Goal: Navigation & Orientation: Find specific page/section

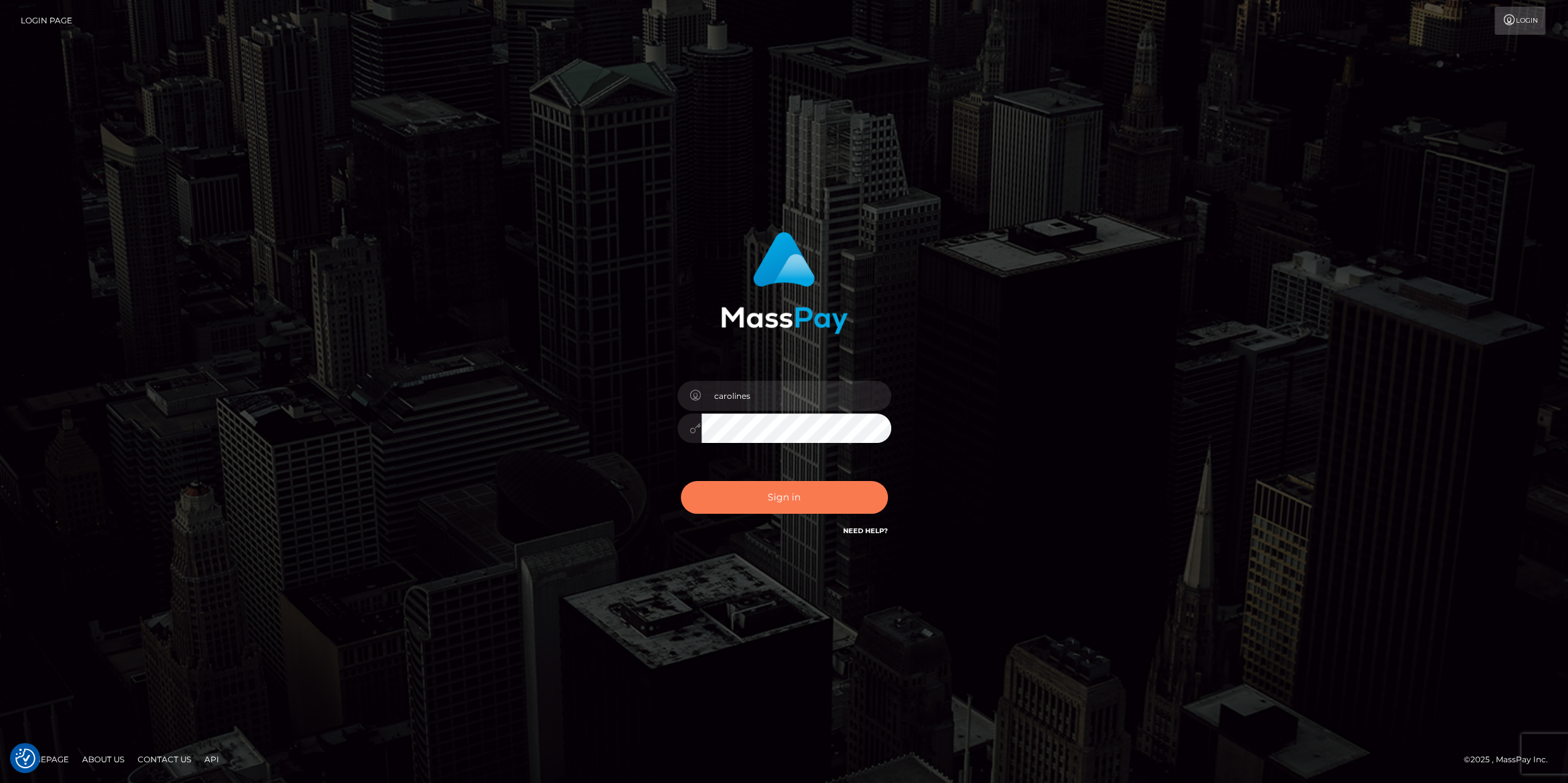
drag, startPoint x: 779, startPoint y: 505, endPoint x: 776, endPoint y: 498, distance: 7.6
click at [778, 505] on button "Sign in" at bounding box center [784, 497] width 207 height 33
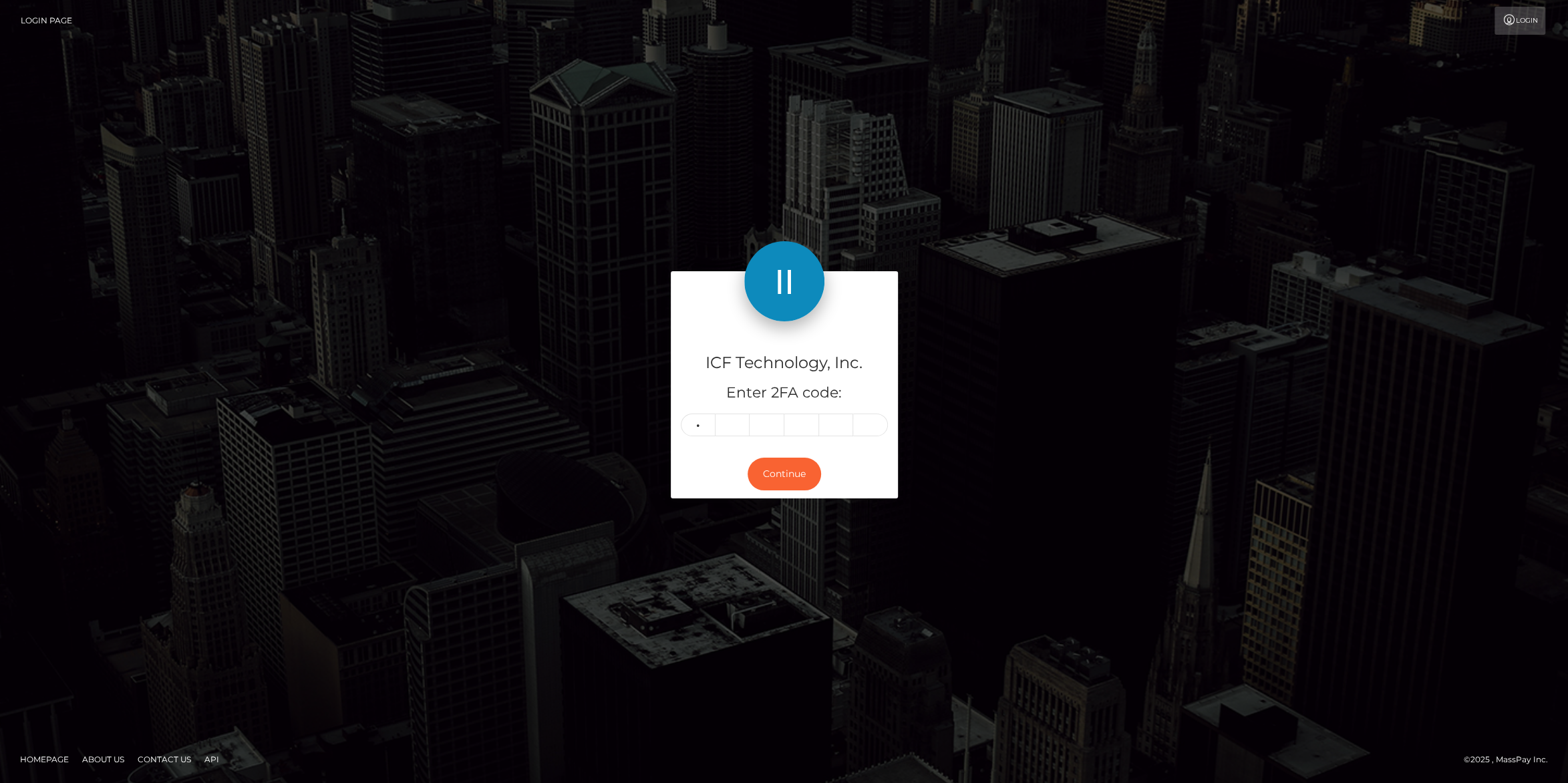
type input "8"
type input "0"
type input "6"
type input "2"
type input "8"
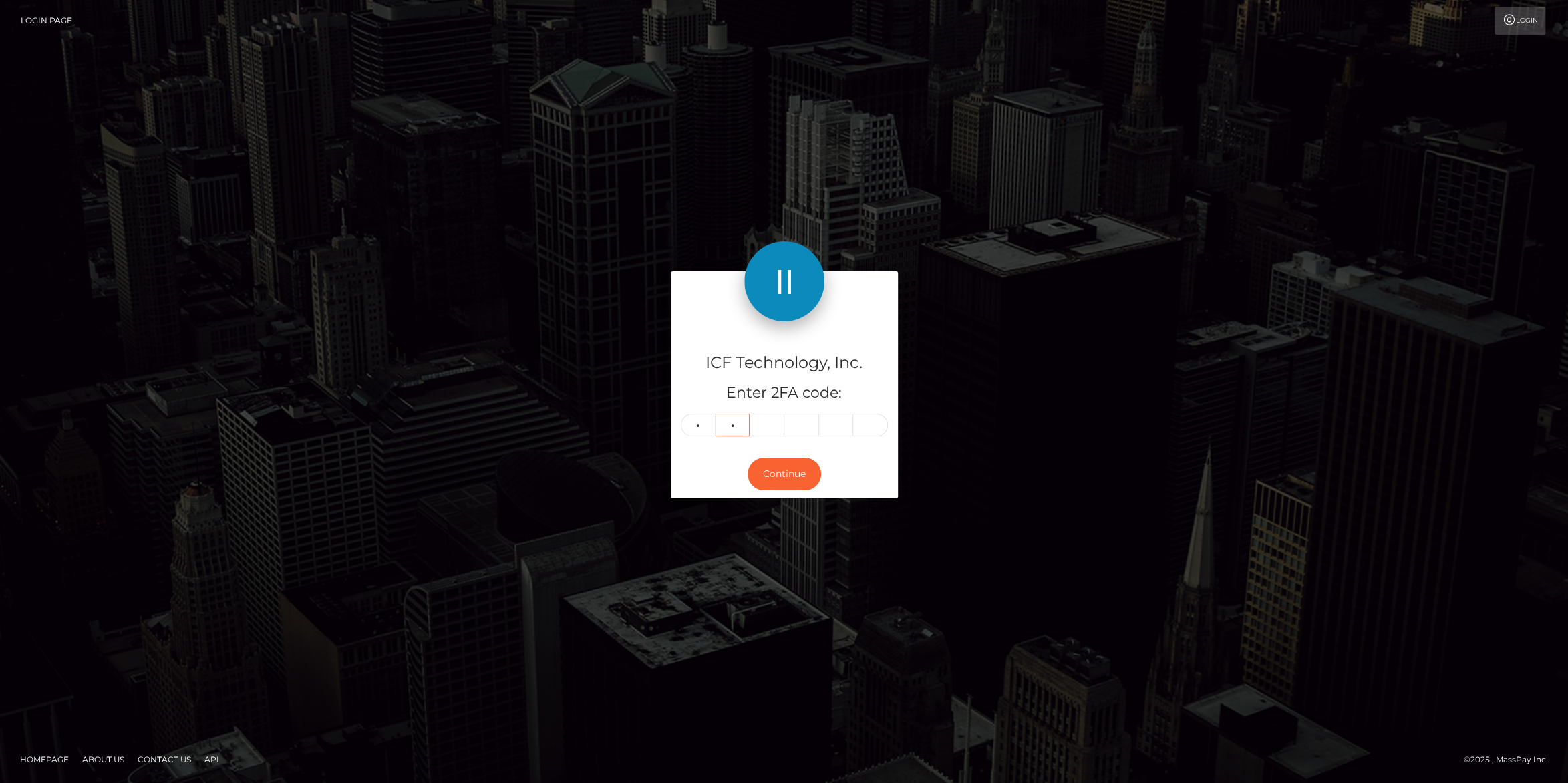
type input "0"
type input "6"
type input "2"
type input "3"
type input "8"
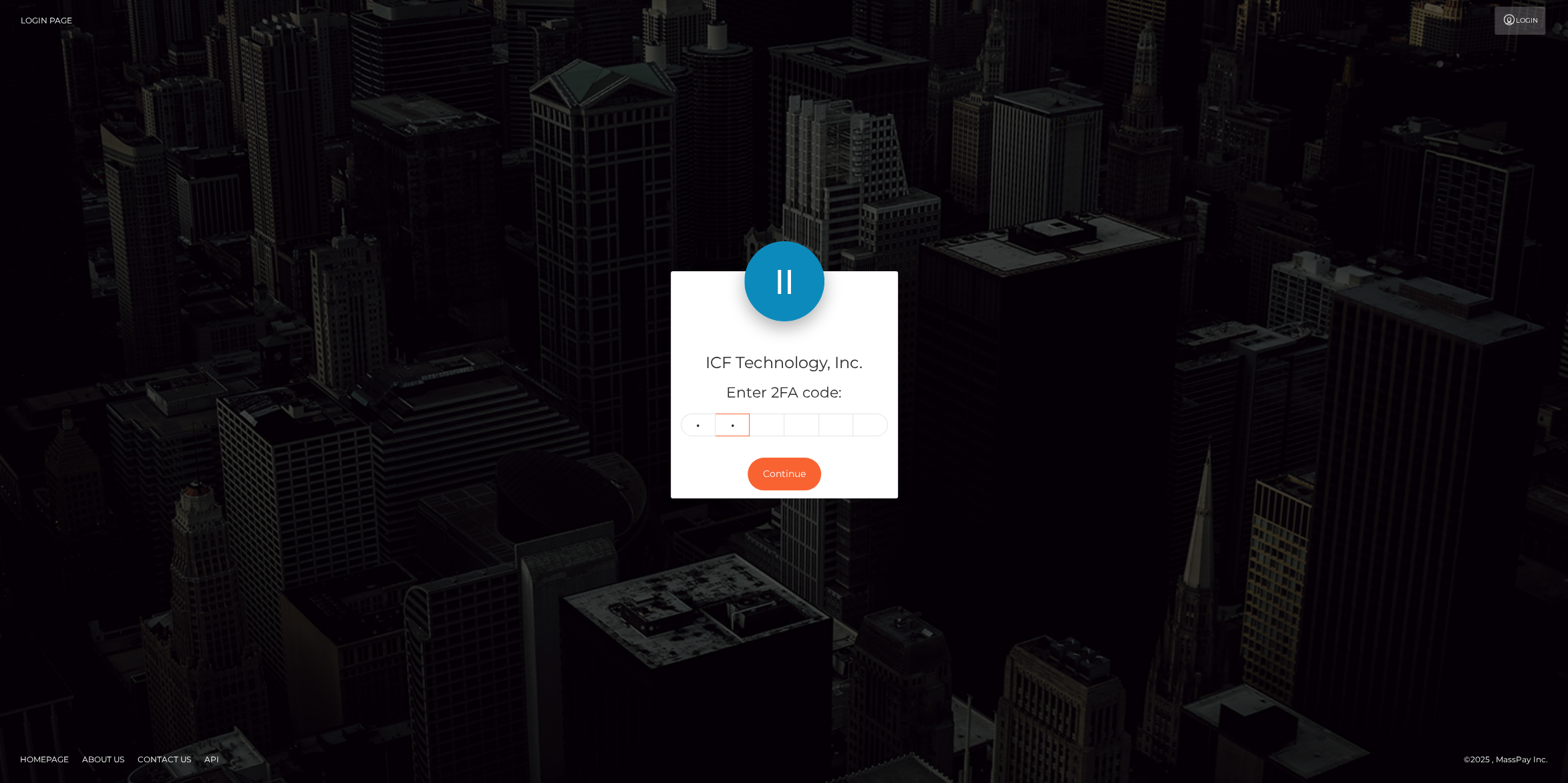
type input "7"
type input "0"
type input "6"
type input "2"
type input "3"
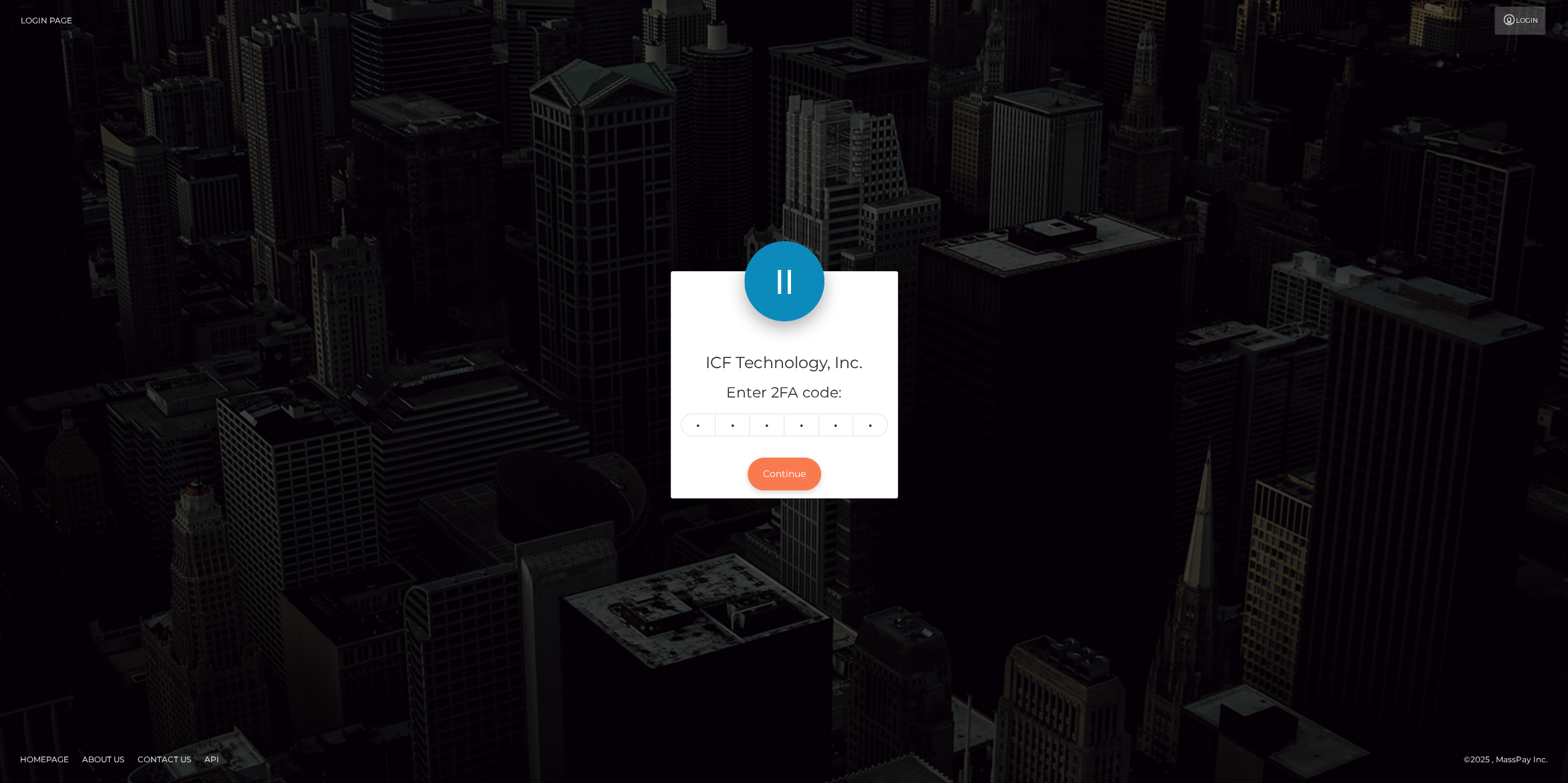
click at [792, 473] on button "Continue" at bounding box center [784, 474] width 74 height 33
drag, startPoint x: 788, startPoint y: 483, endPoint x: 833, endPoint y: 445, distance: 58.9
click at [790, 477] on button "Continue" at bounding box center [784, 474] width 74 height 33
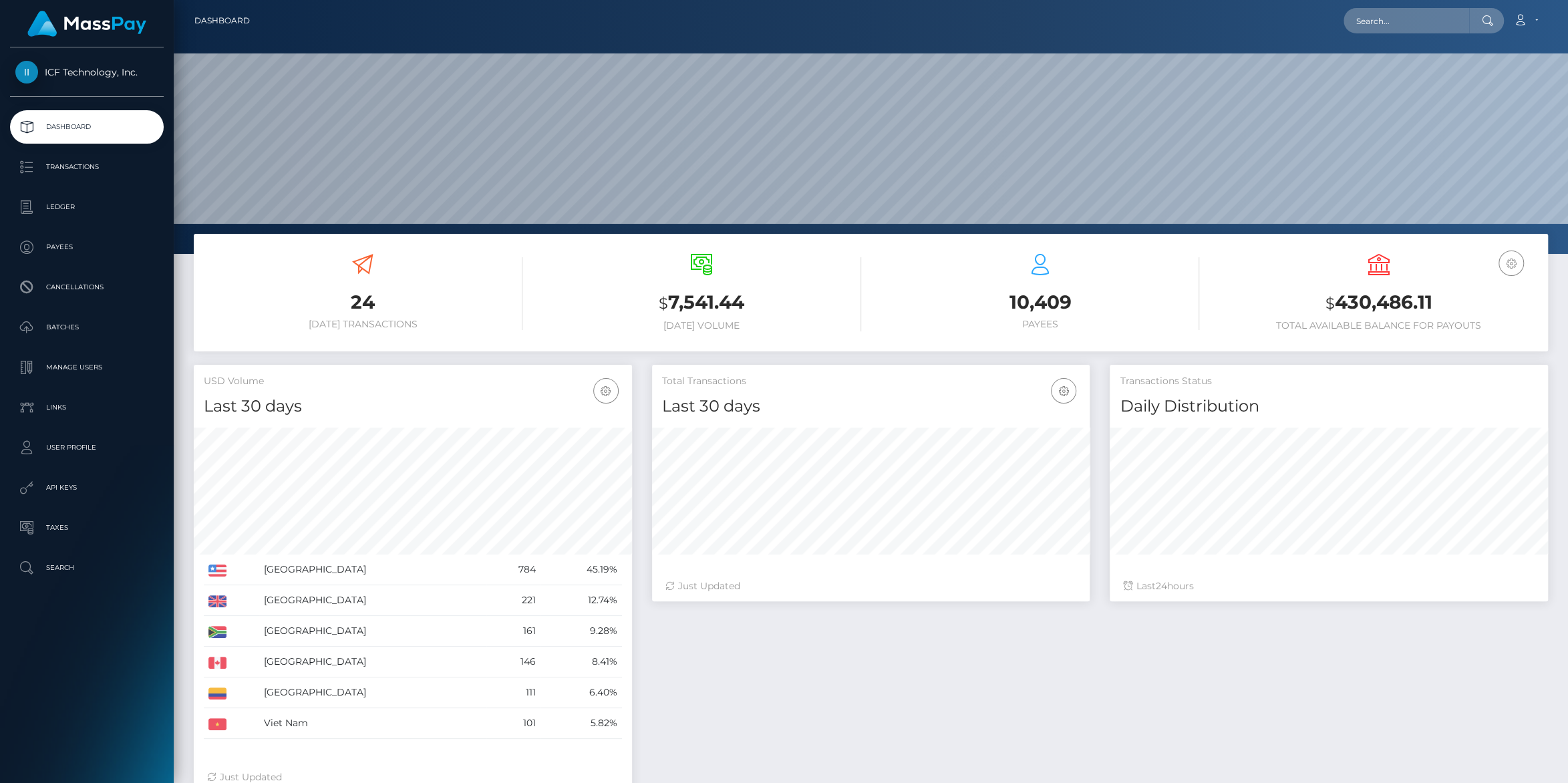
scroll to position [236, 438]
click at [50, 199] on p "Ledger" at bounding box center [87, 206] width 143 height 20
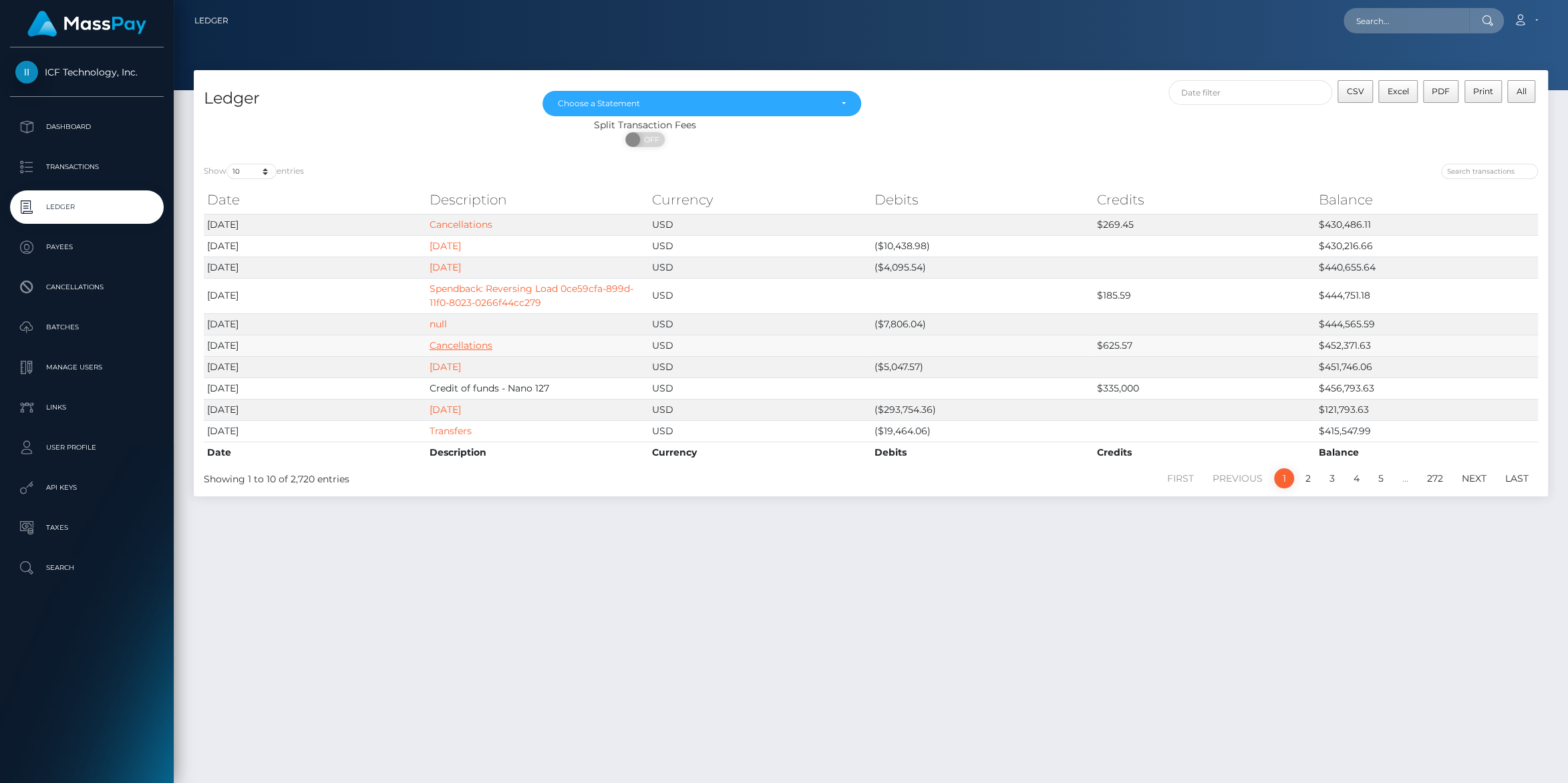
click at [467, 347] on link "Cancellations" at bounding box center [460, 345] width 63 height 12
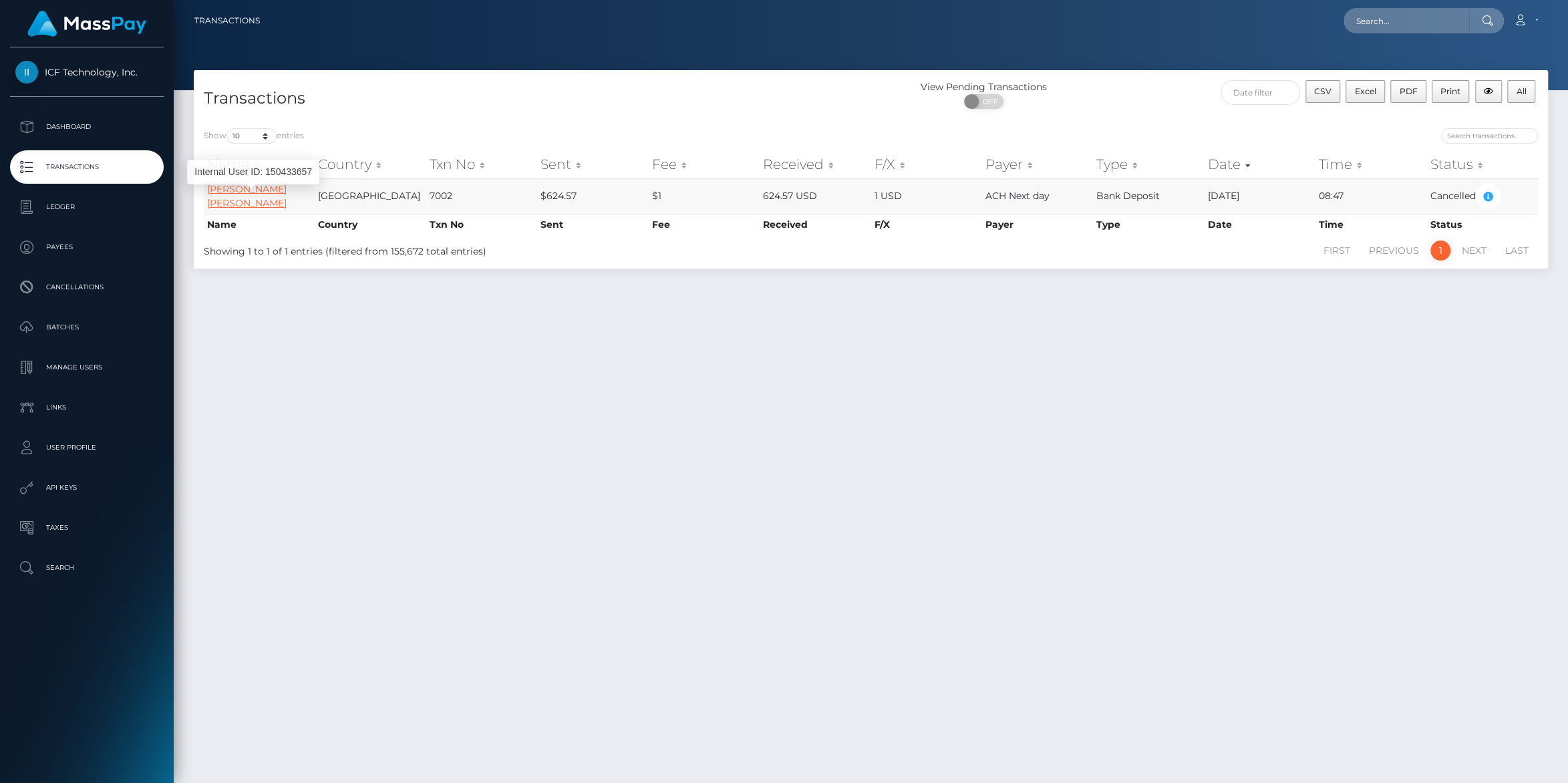
click at [268, 195] on link "Lacey Ann Hueffed" at bounding box center [247, 196] width 80 height 26
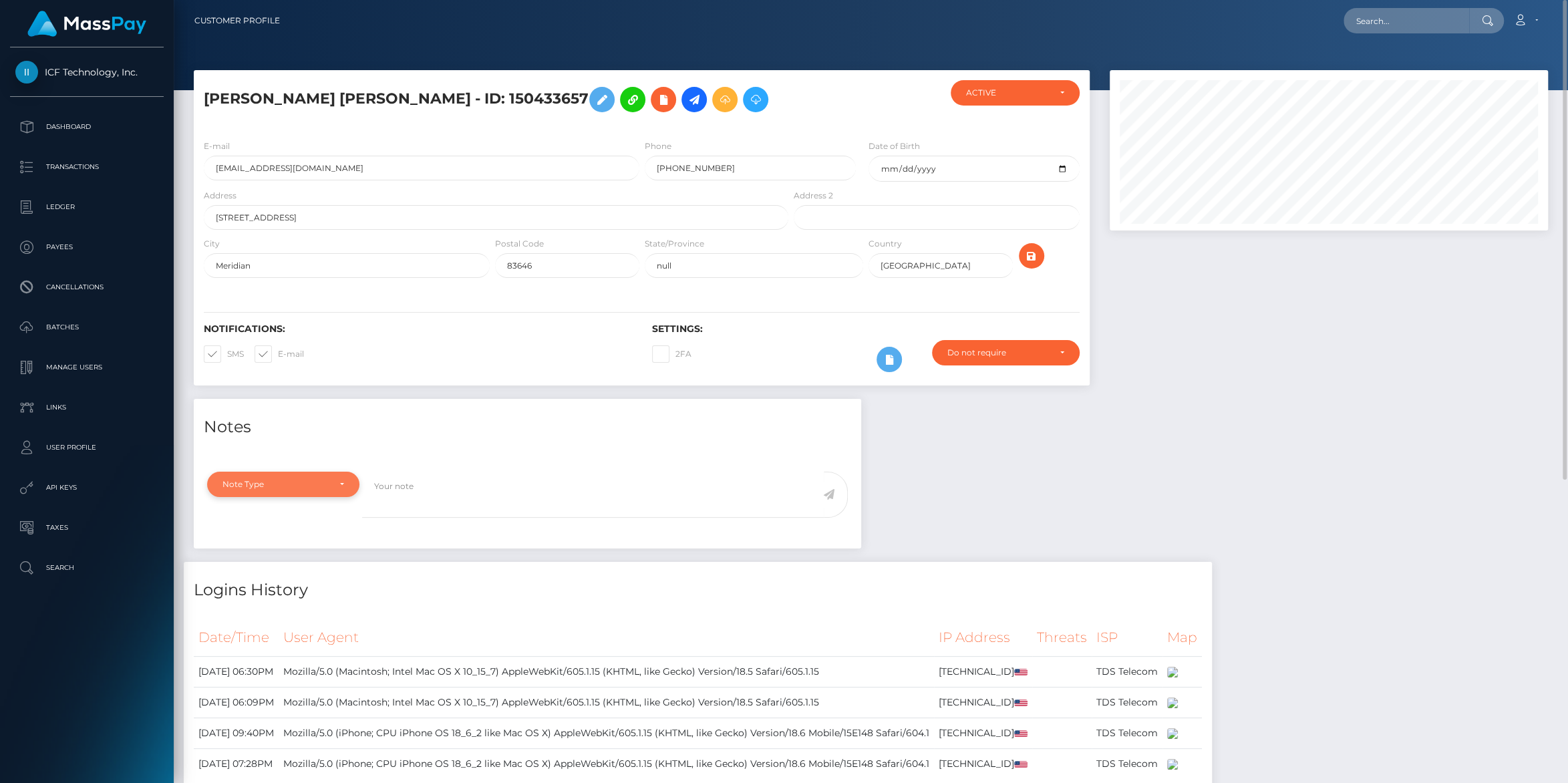
click at [316, 485] on div "Note Type" at bounding box center [275, 484] width 106 height 11
click at [344, 481] on div "Note Type" at bounding box center [283, 484] width 152 height 25
click at [1026, 440] on div "Notes Note Type Compliance Clear Compliance General Note Type Note Type Complia…" at bounding box center [871, 702] width 1375 height 605
click at [62, 205] on p "Ledger" at bounding box center [87, 206] width 143 height 20
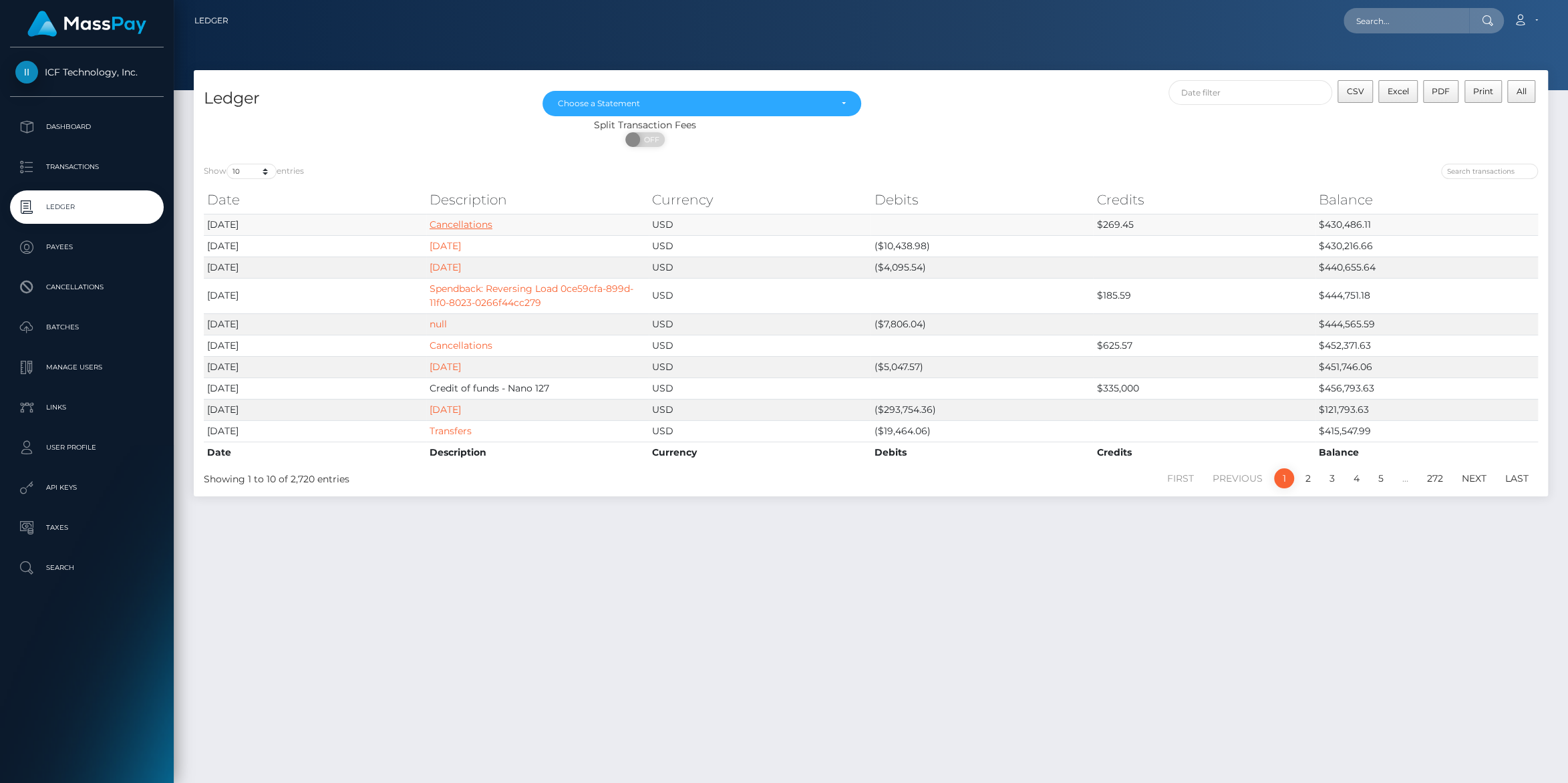
click at [472, 226] on link "Cancellations" at bounding box center [460, 224] width 63 height 12
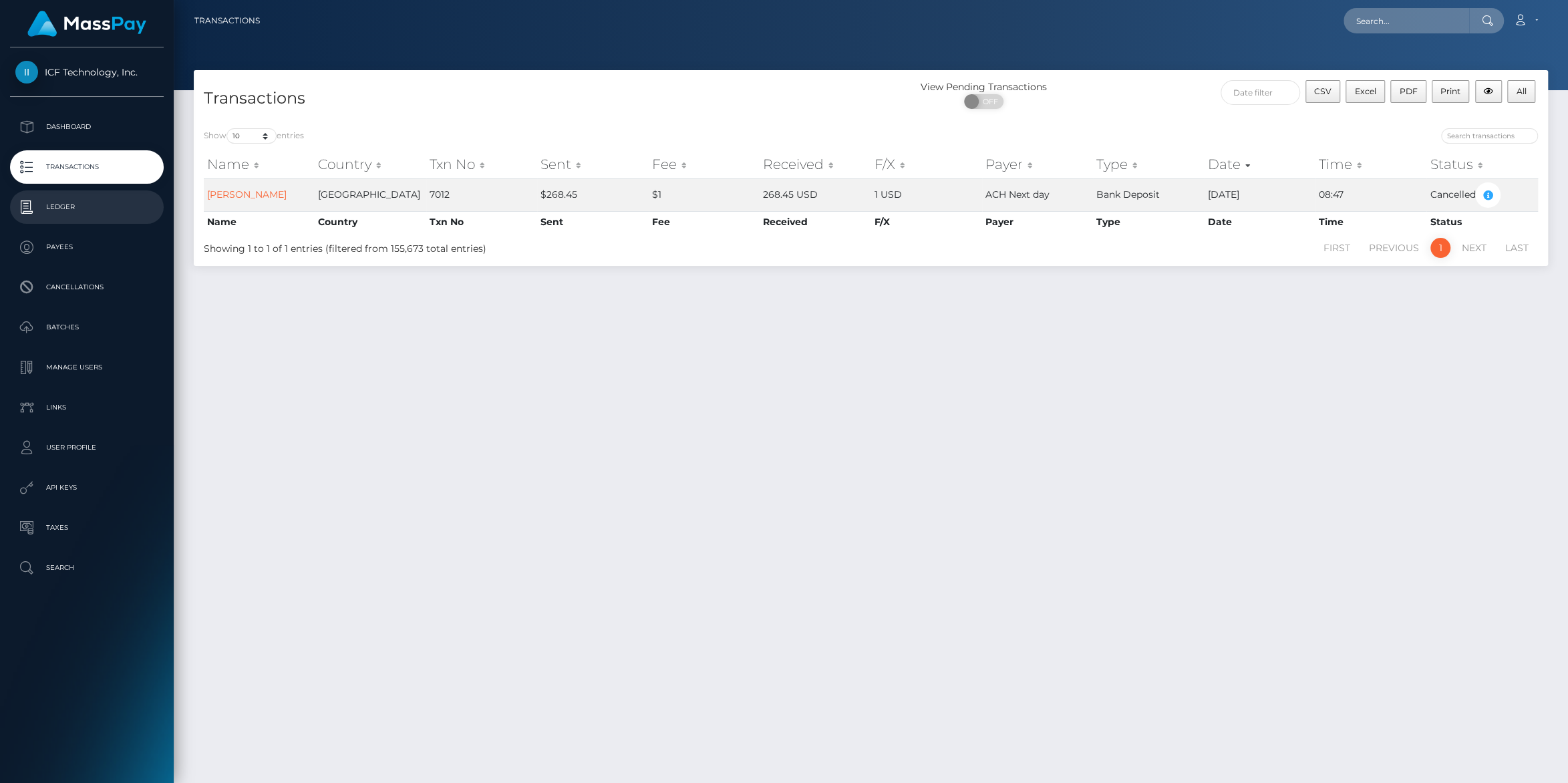
click at [54, 204] on p "Ledger" at bounding box center [87, 206] width 143 height 20
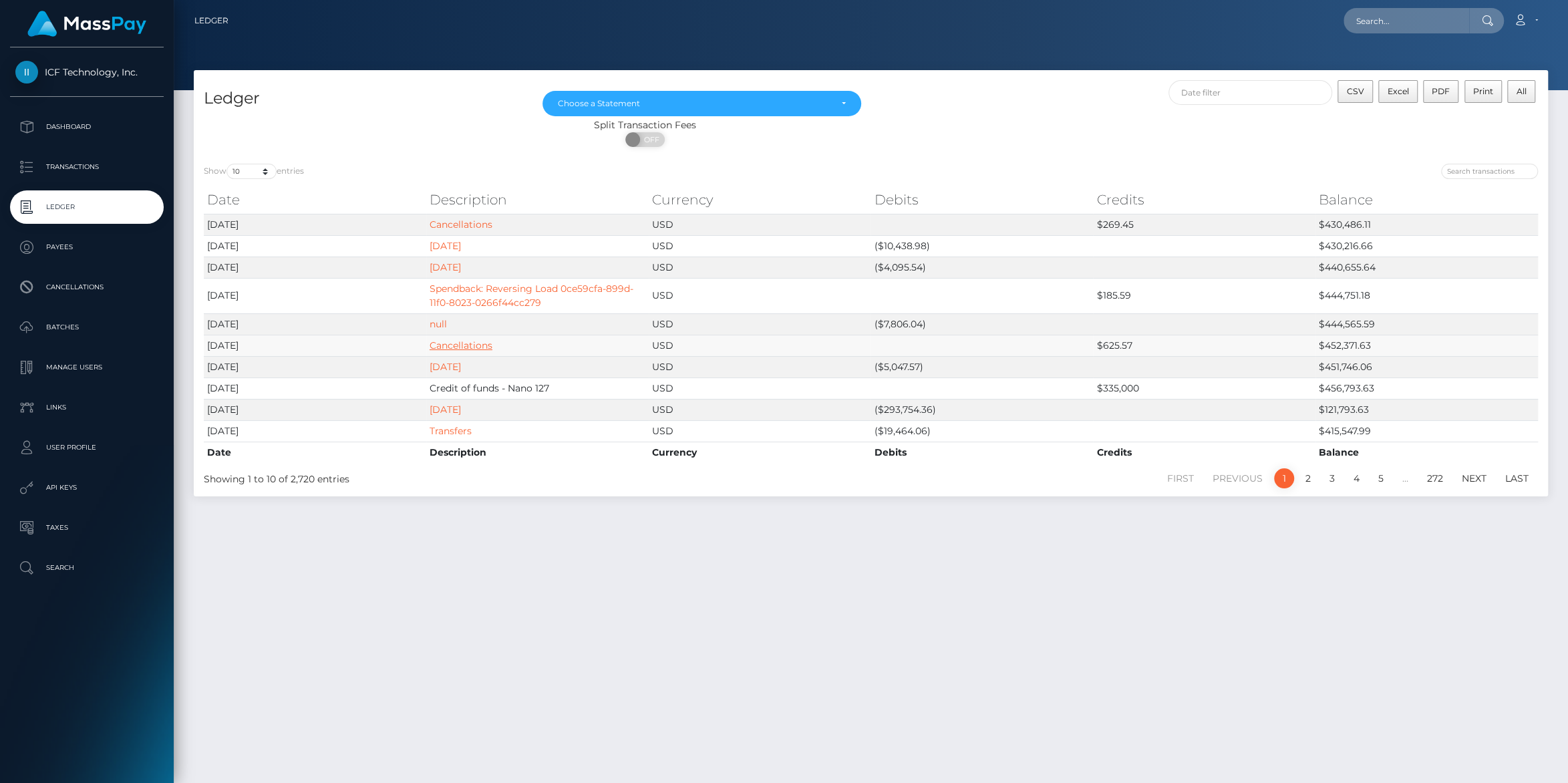
click at [445, 348] on link "Cancellations" at bounding box center [460, 345] width 63 height 12
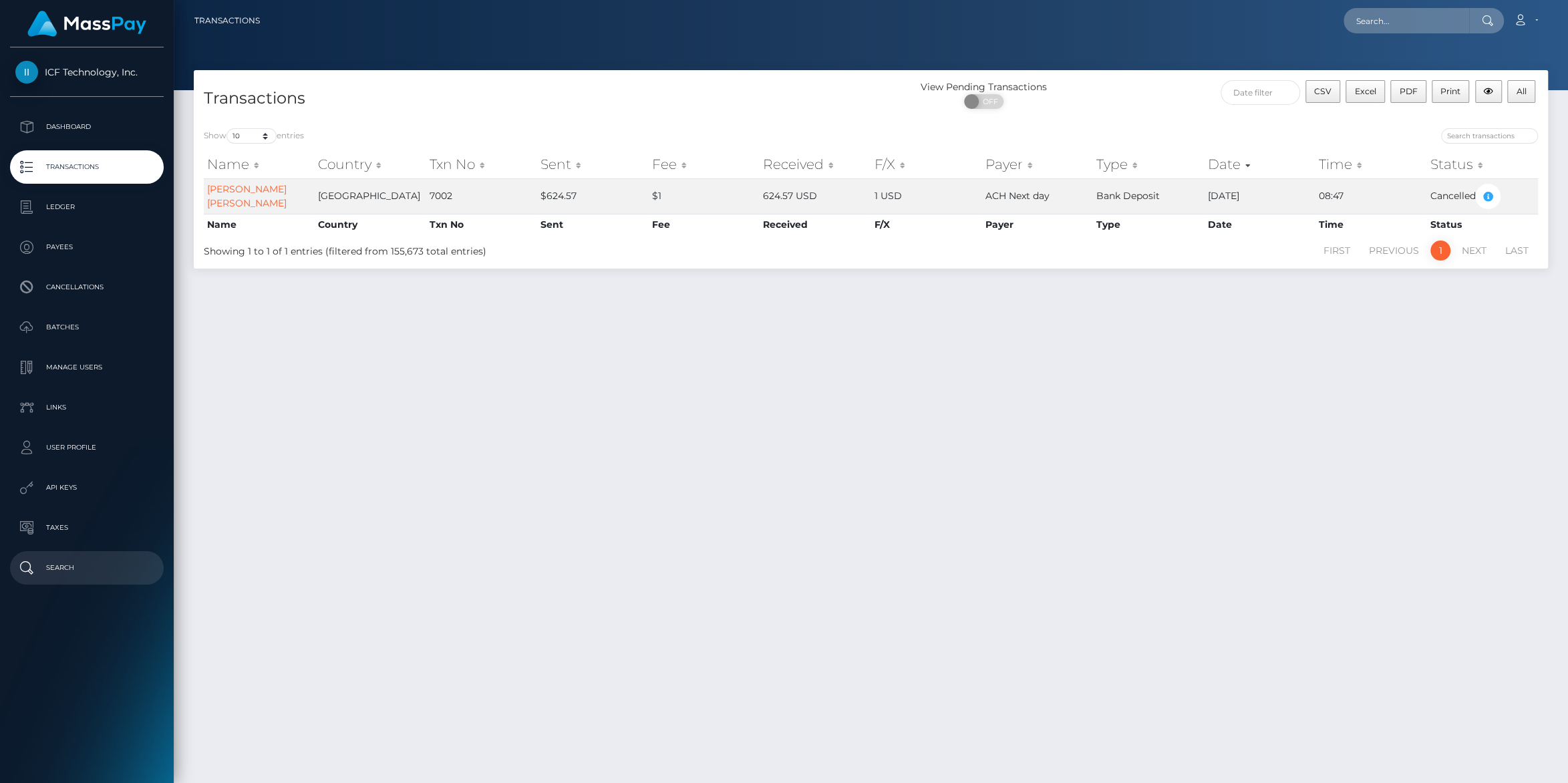
click at [56, 563] on p "Search" at bounding box center [87, 568] width 143 height 20
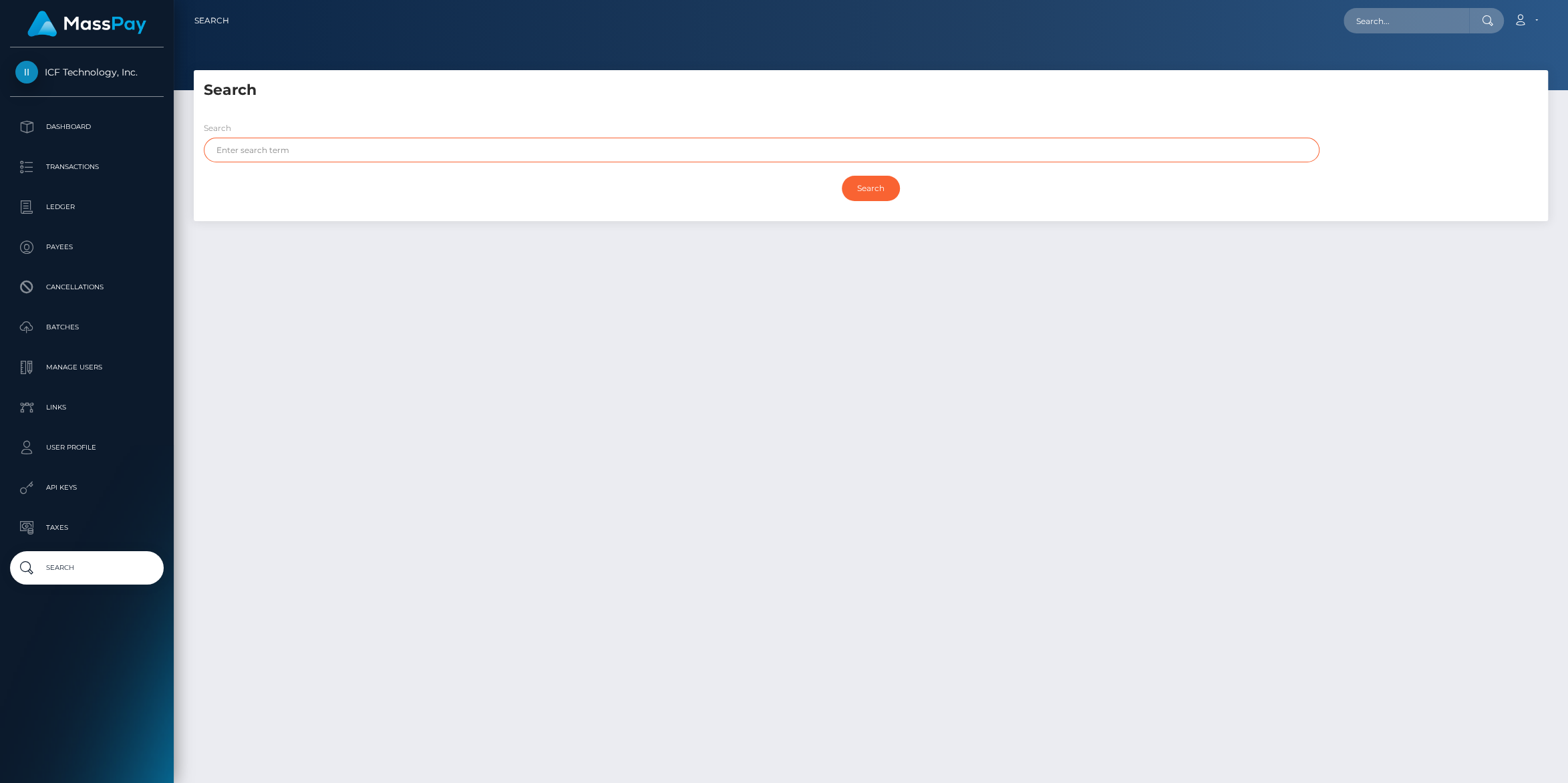
click at [286, 153] on input "text" at bounding box center [761, 150] width 1116 height 25
type input "R03"
click at [842, 175] on input "Search" at bounding box center [871, 188] width 58 height 25
click at [875, 189] on input "Search" at bounding box center [871, 188] width 58 height 25
drag, startPoint x: 235, startPoint y: 149, endPoint x: 72, endPoint y: 147, distance: 163.0
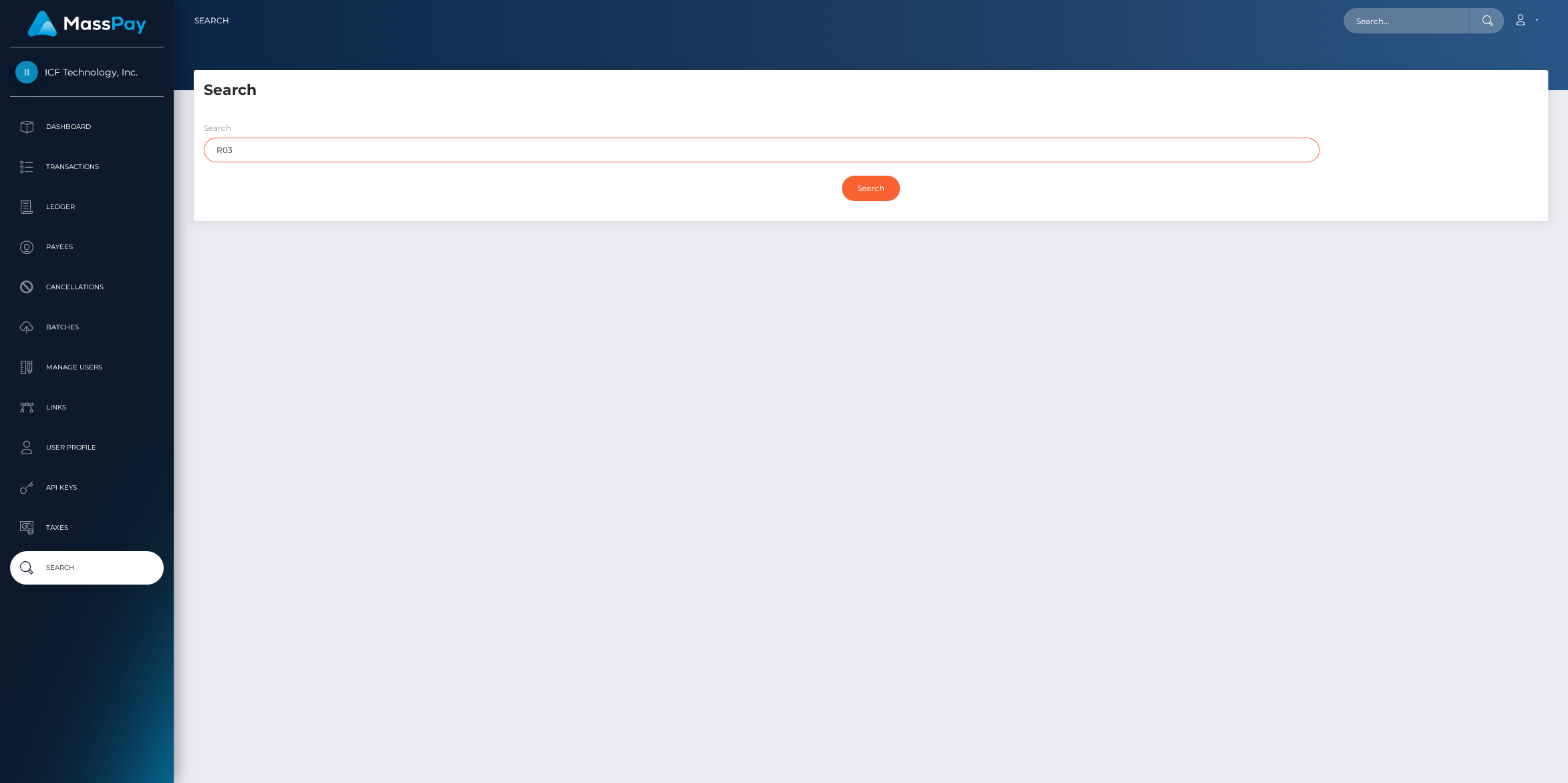
click at [204, 147] on input "R03" at bounding box center [761, 150] width 1116 height 25
click at [57, 70] on span "ICF Technology, Inc." at bounding box center [87, 72] width 153 height 12
click at [48, 210] on p "Ledger" at bounding box center [87, 206] width 143 height 20
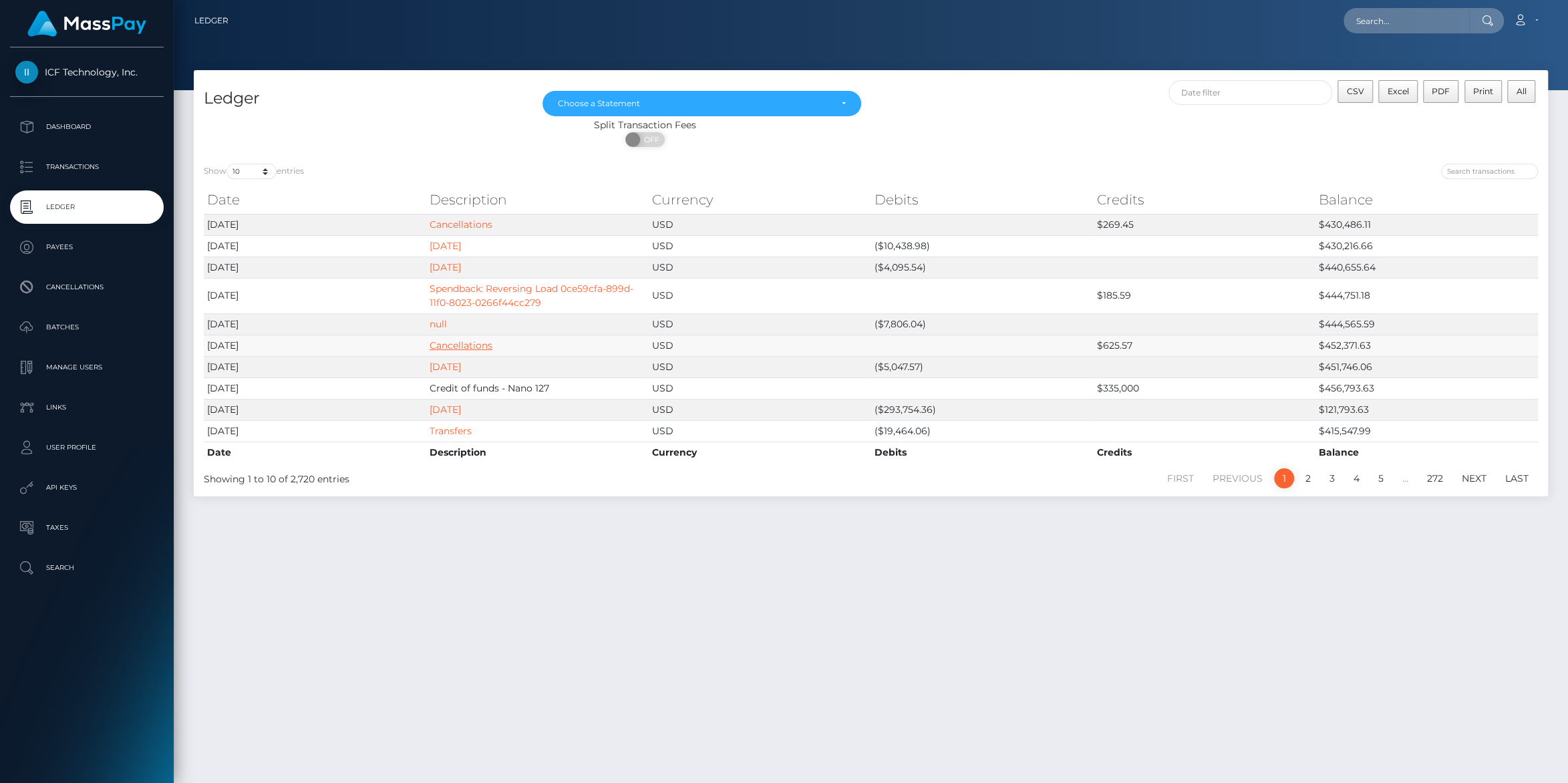
click at [451, 348] on link "Cancellations" at bounding box center [460, 345] width 63 height 12
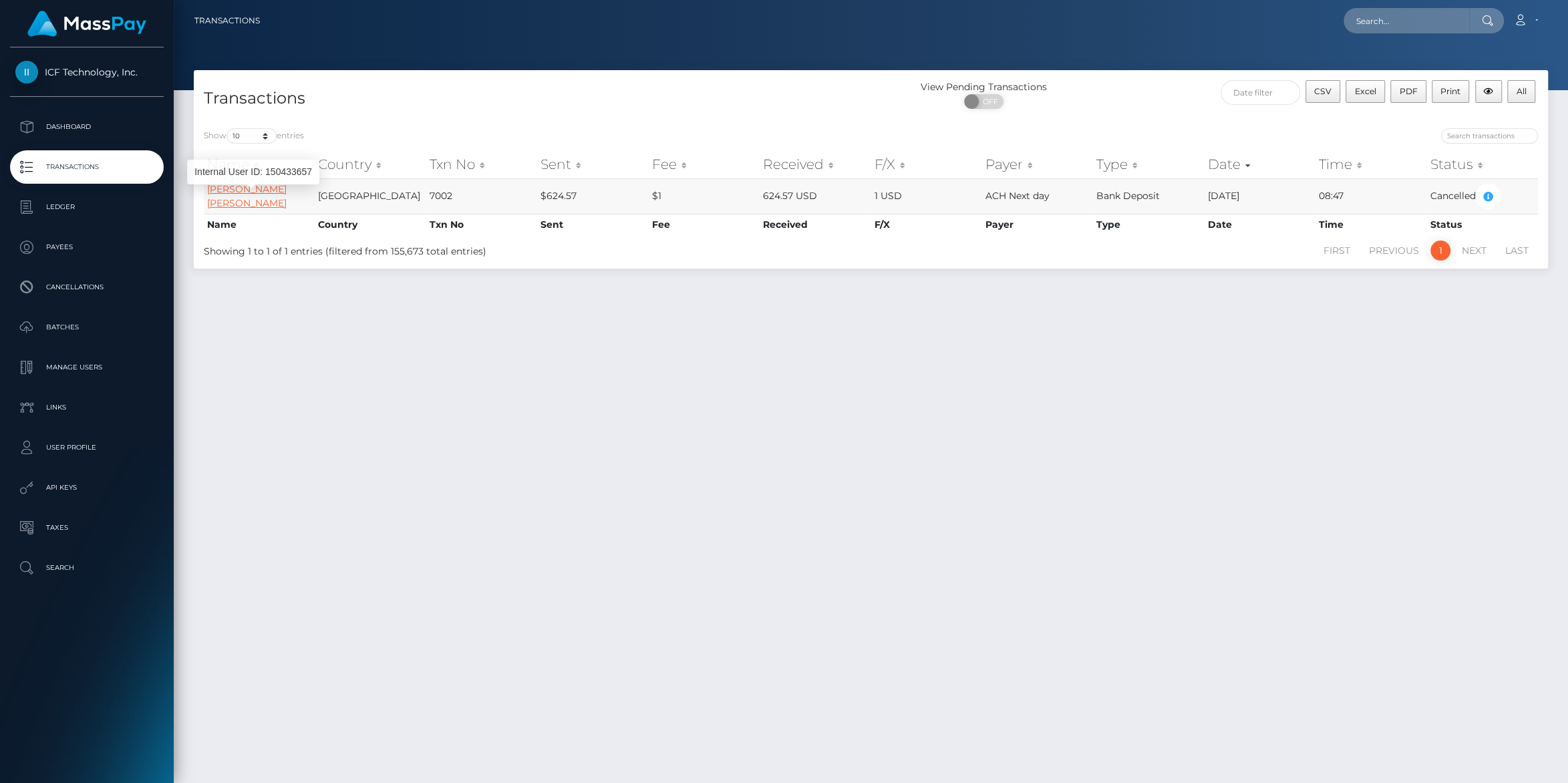
click at [261, 196] on link "Lacey Ann Hueffed" at bounding box center [247, 196] width 80 height 26
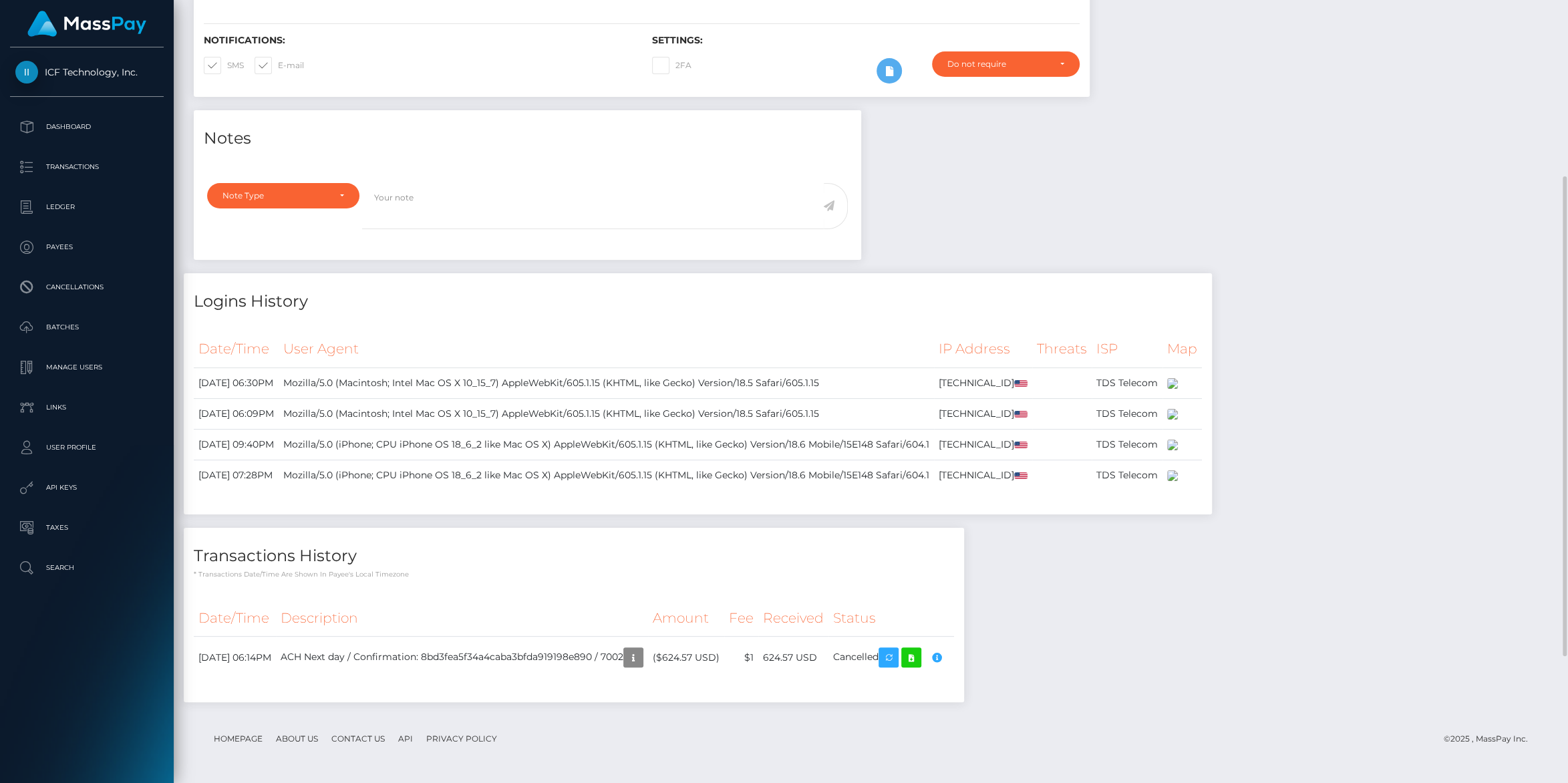
scroll to position [495, 0]
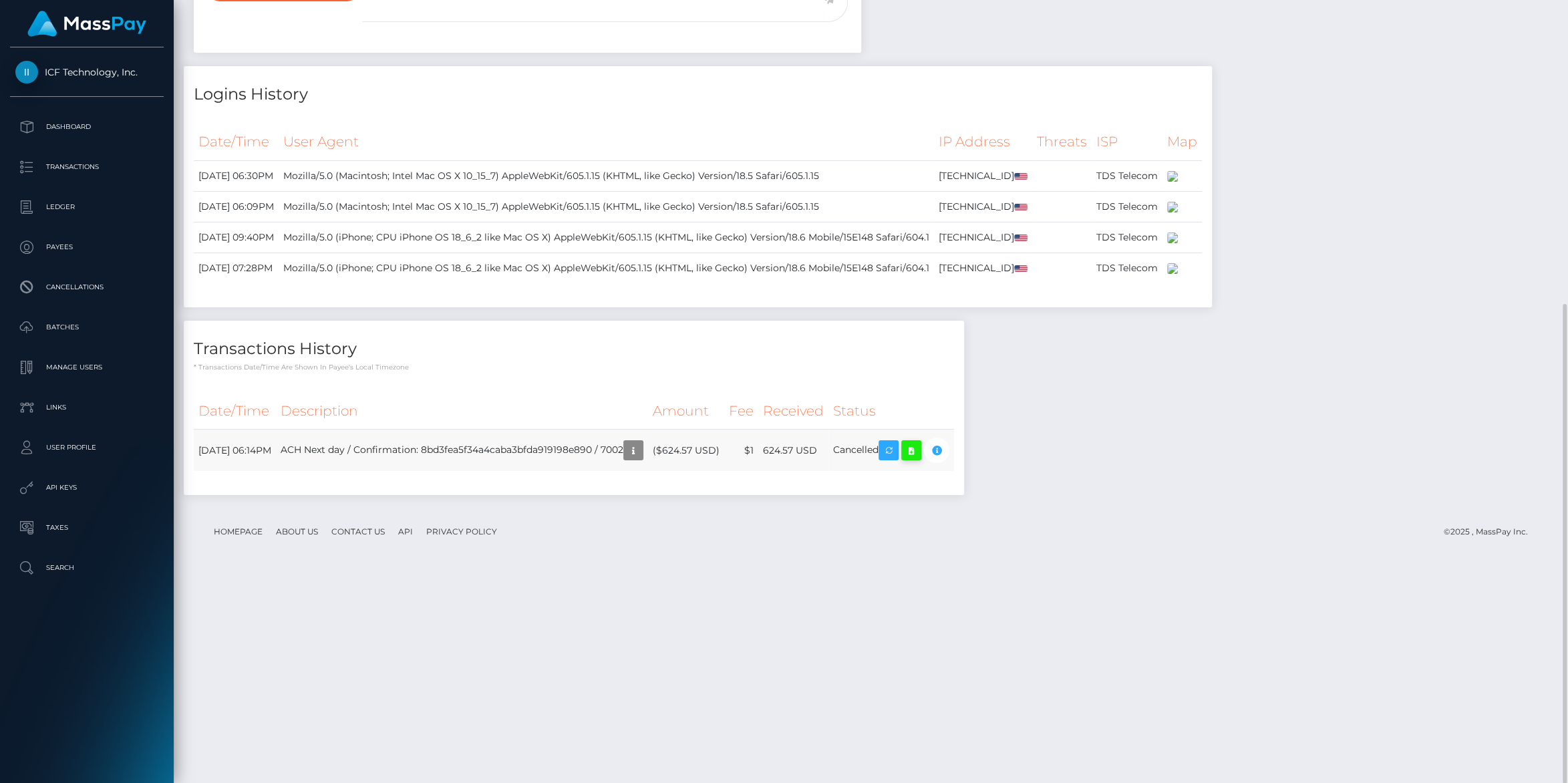
click at [920, 459] on icon at bounding box center [911, 451] width 16 height 17
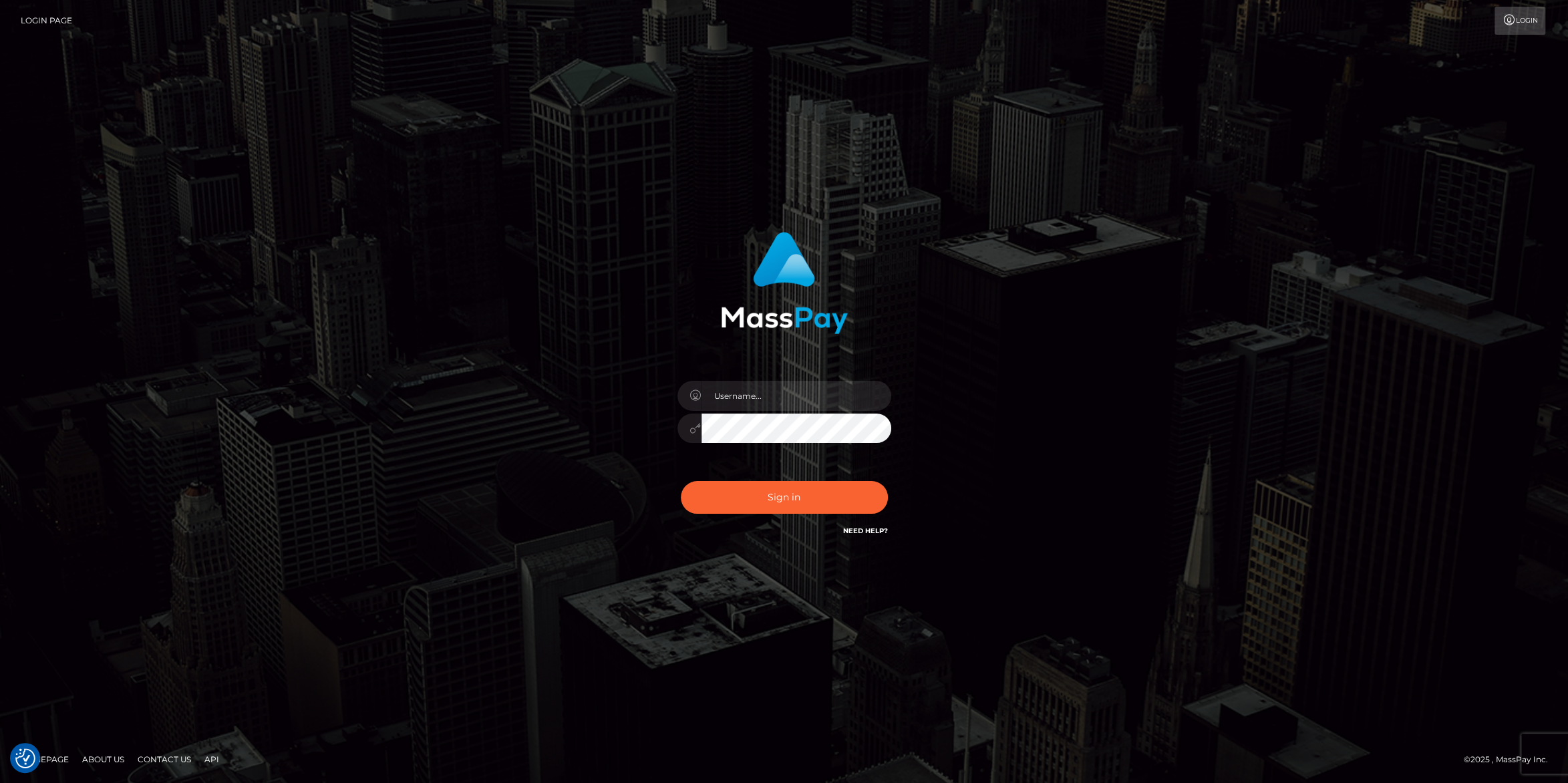
type input "carolines"
click at [778, 500] on button "Sign in" at bounding box center [784, 497] width 207 height 33
click at [785, 484] on button "Sign in" at bounding box center [784, 497] width 207 height 33
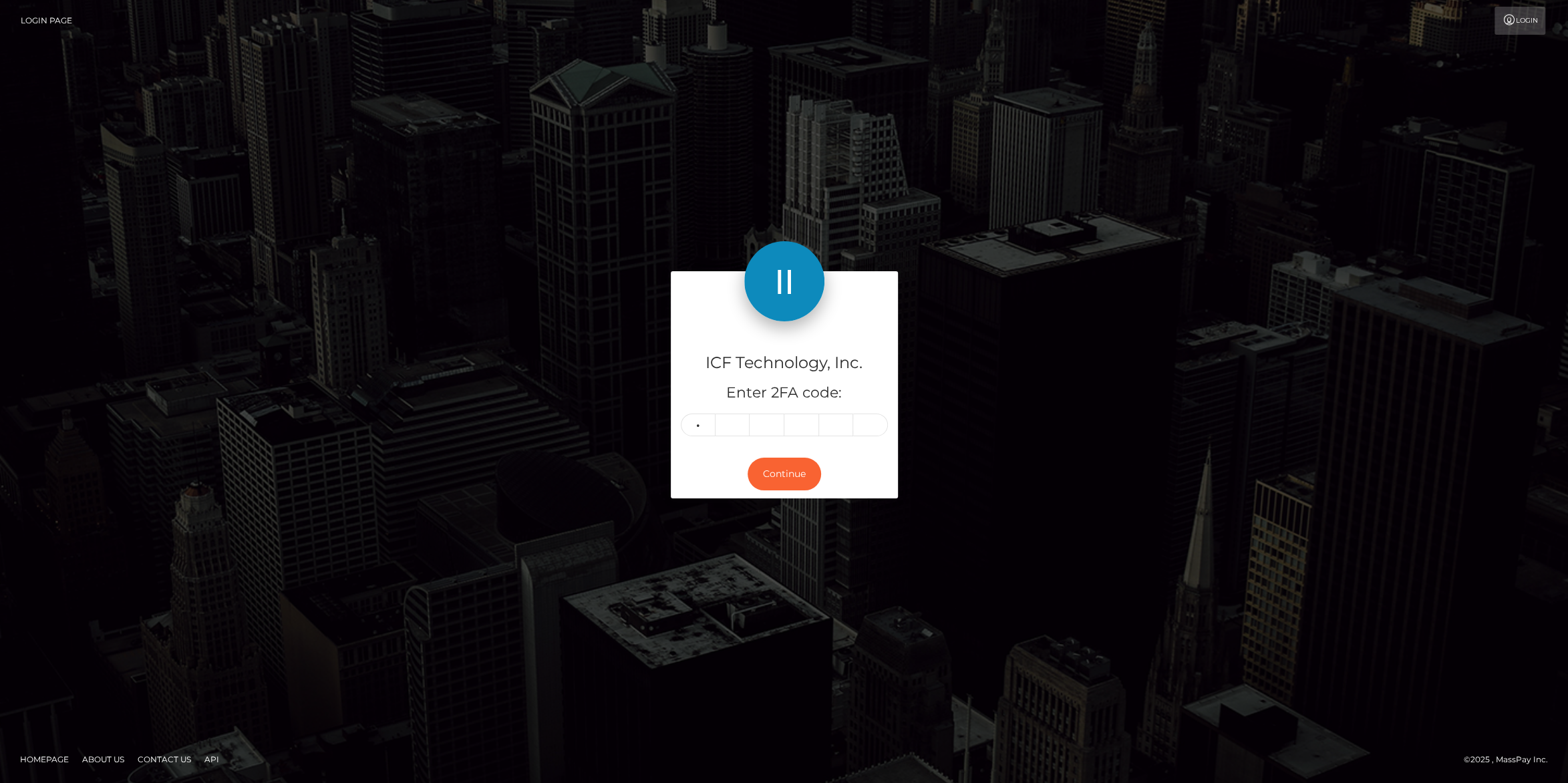
type input "9"
type input "8"
type input "3"
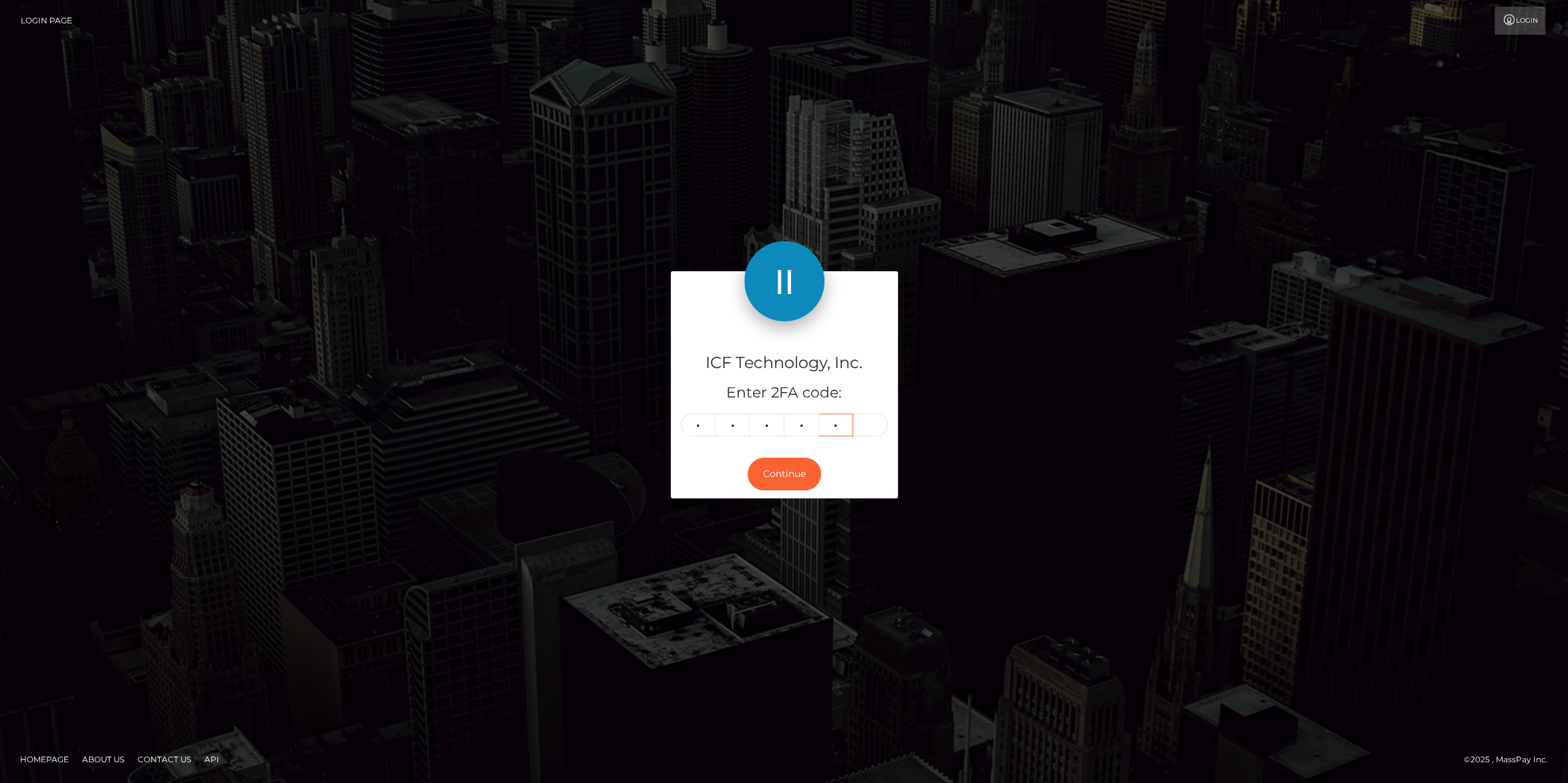
type input "5"
type input "6"
click at [785, 479] on button "Continue" at bounding box center [784, 474] width 74 height 33
click at [771, 476] on button "Continue" at bounding box center [784, 474] width 74 height 33
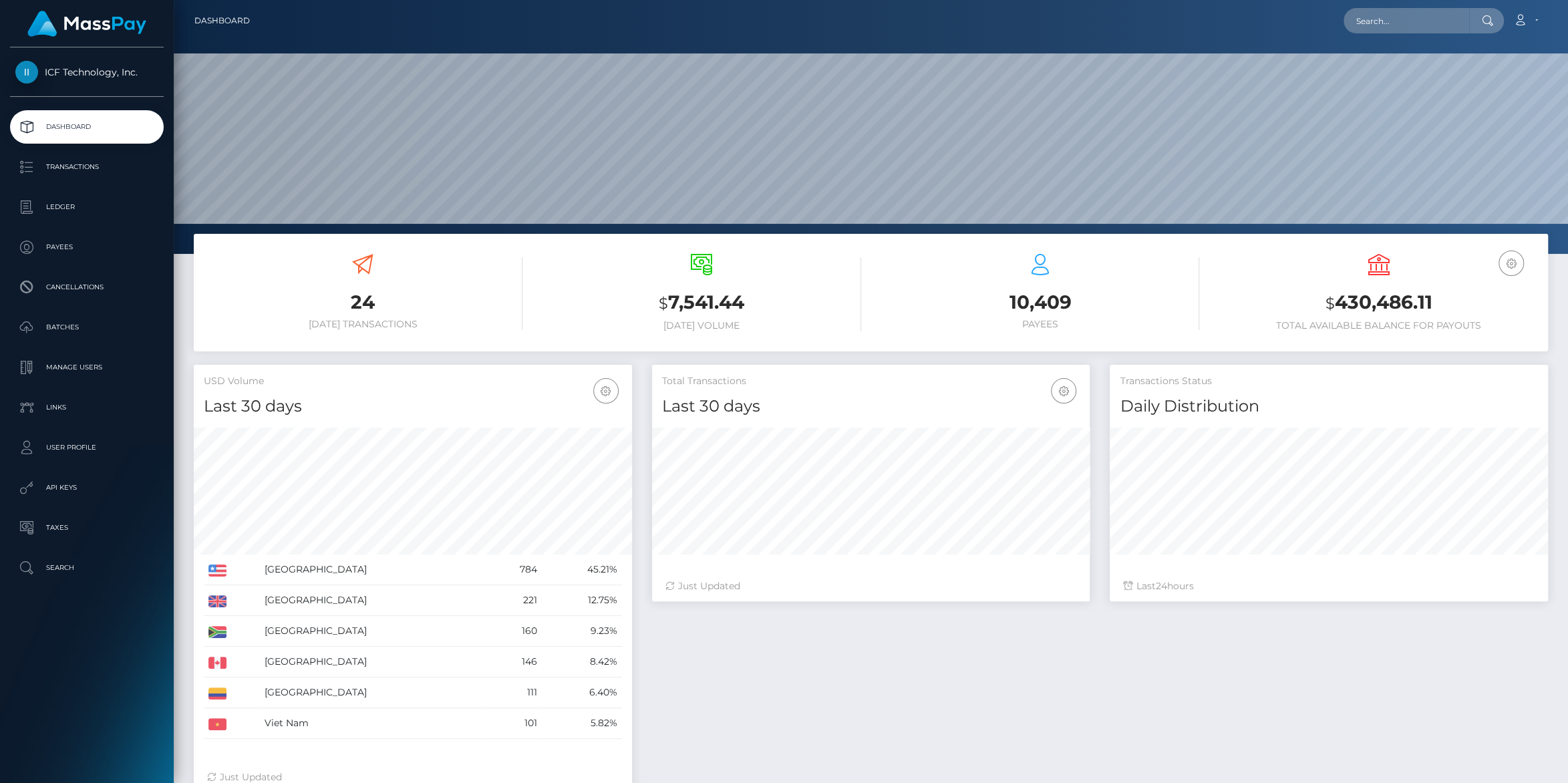
scroll to position [236, 438]
click at [64, 332] on p "Batches" at bounding box center [87, 327] width 143 height 20
